Goal: Information Seeking & Learning: Learn about a topic

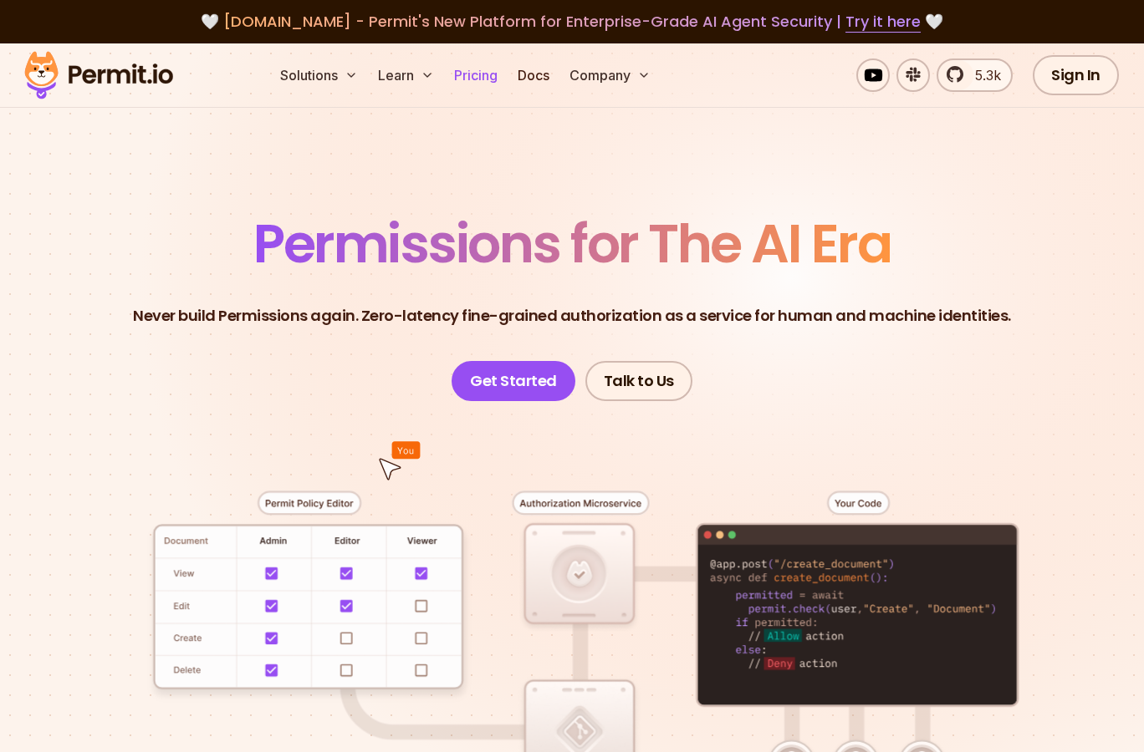
click at [473, 84] on link "Pricing" at bounding box center [475, 75] width 57 height 33
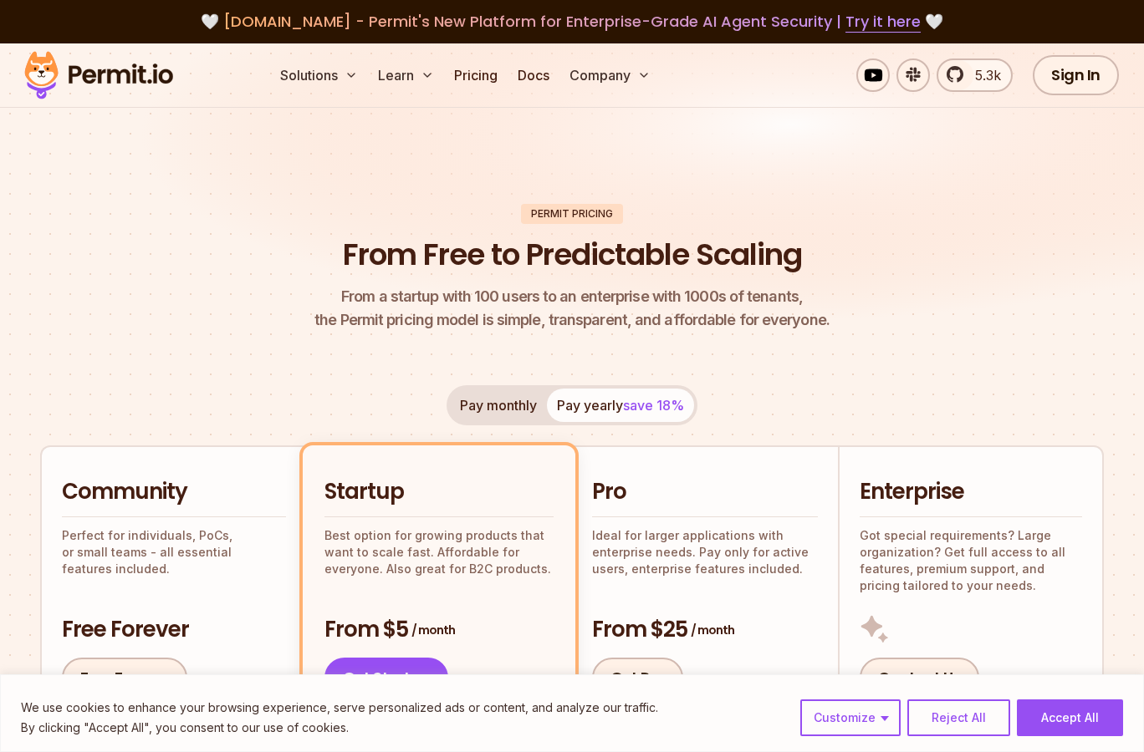
click at [444, 303] on span "From a startup with 100 users to an enterprise with 1000s of tenants," at bounding box center [571, 296] width 515 height 23
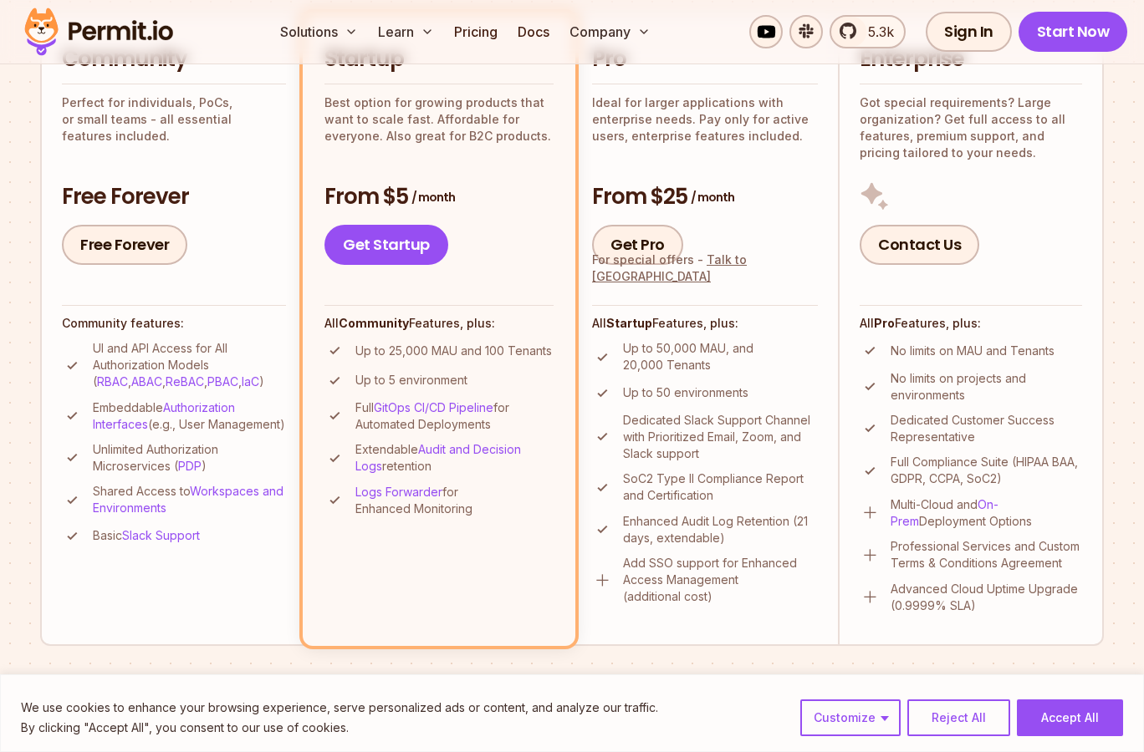
scroll to position [431, 0]
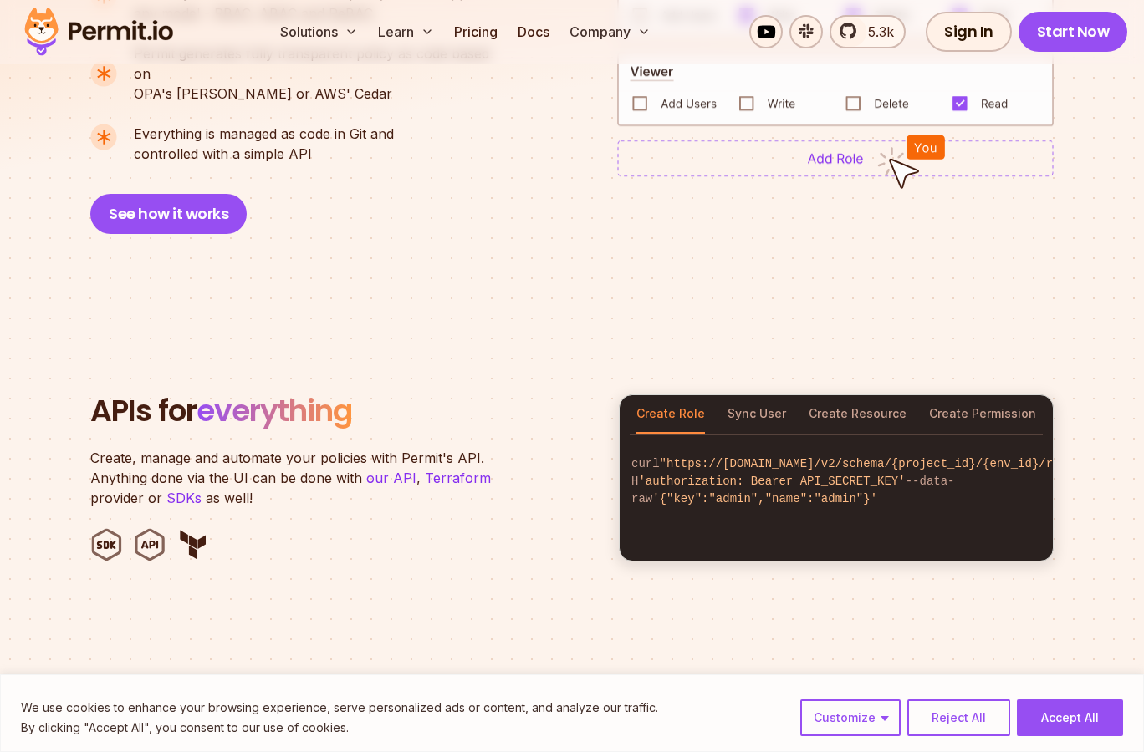
scroll to position [1379, 0]
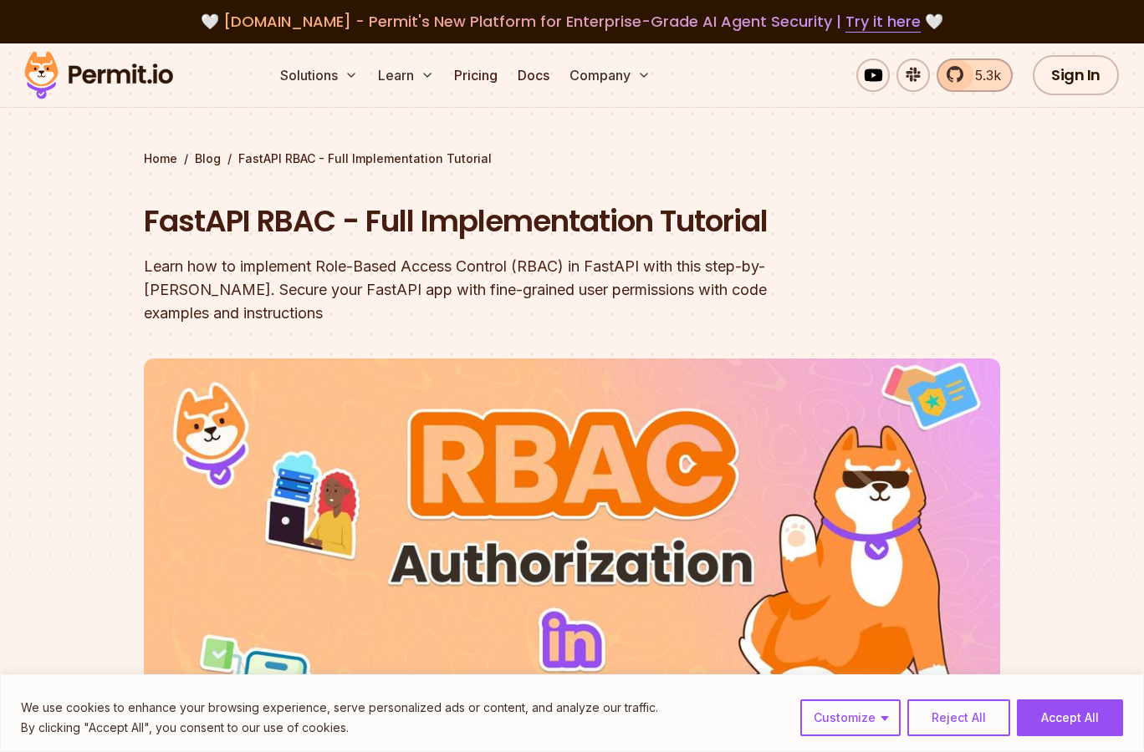
click at [956, 79] on link "5.3k" at bounding box center [974, 75] width 76 height 33
